Goal: Task Accomplishment & Management: Use online tool/utility

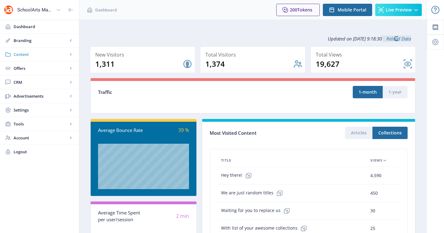
click at [51, 53] on span "Content" at bounding box center [41, 54] width 54 height 6
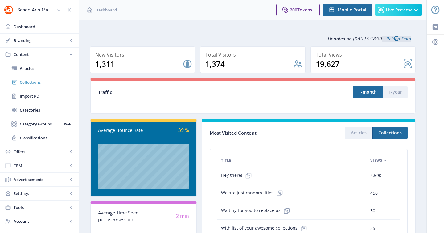
click at [46, 84] on span "Collections" at bounding box center [46, 82] width 53 height 6
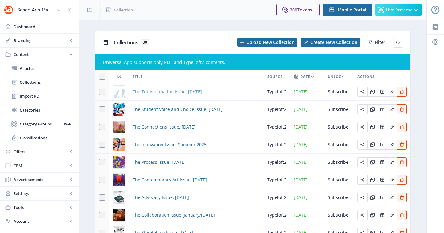
click at [200, 92] on span "The Transformation Issue, [DATE]" at bounding box center [167, 91] width 69 height 7
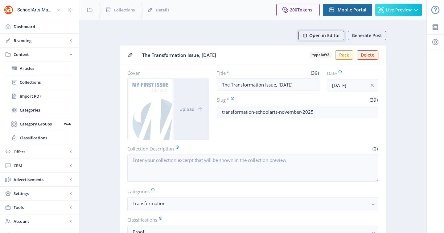
click at [327, 35] on span "Open in Editor" at bounding box center [325, 35] width 31 height 5
